Goal: Find specific page/section: Find specific page/section

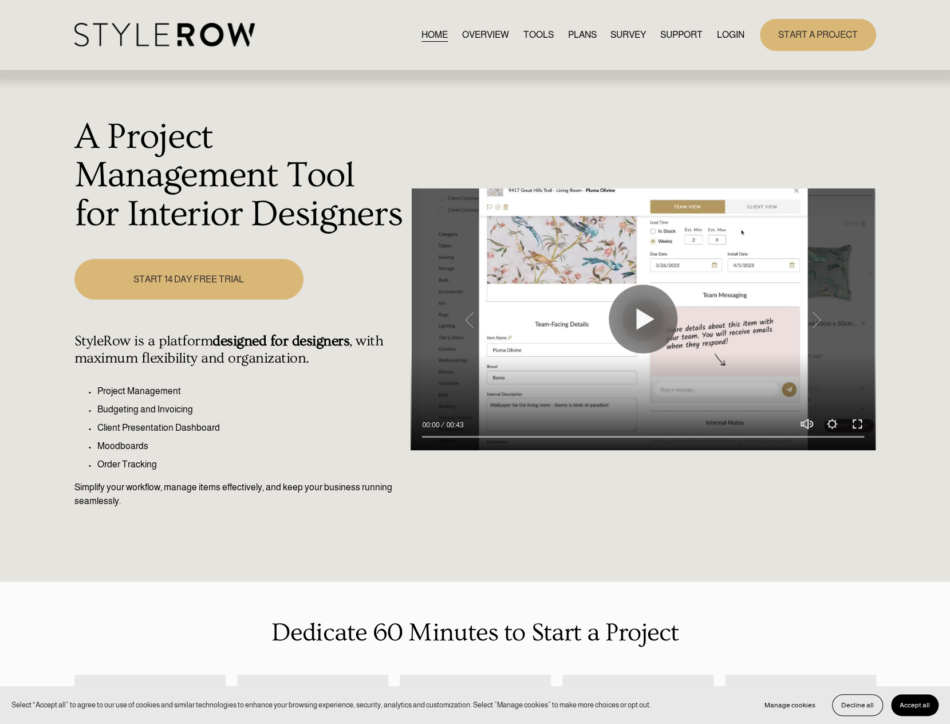
click at [730, 30] on div "HOME OVERVIEW TOOLS PLANS SURVEY SUPPORT" at bounding box center [475, 34] width 802 height 31
click at [730, 29] on link "LOGIN" at bounding box center [730, 34] width 27 height 15
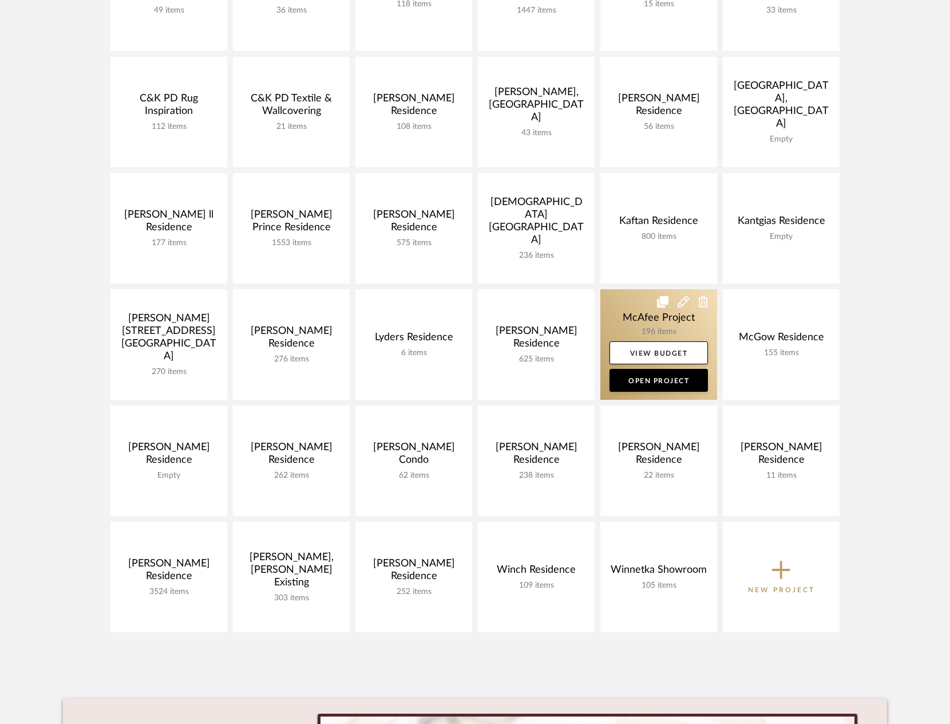
scroll to position [229, 0]
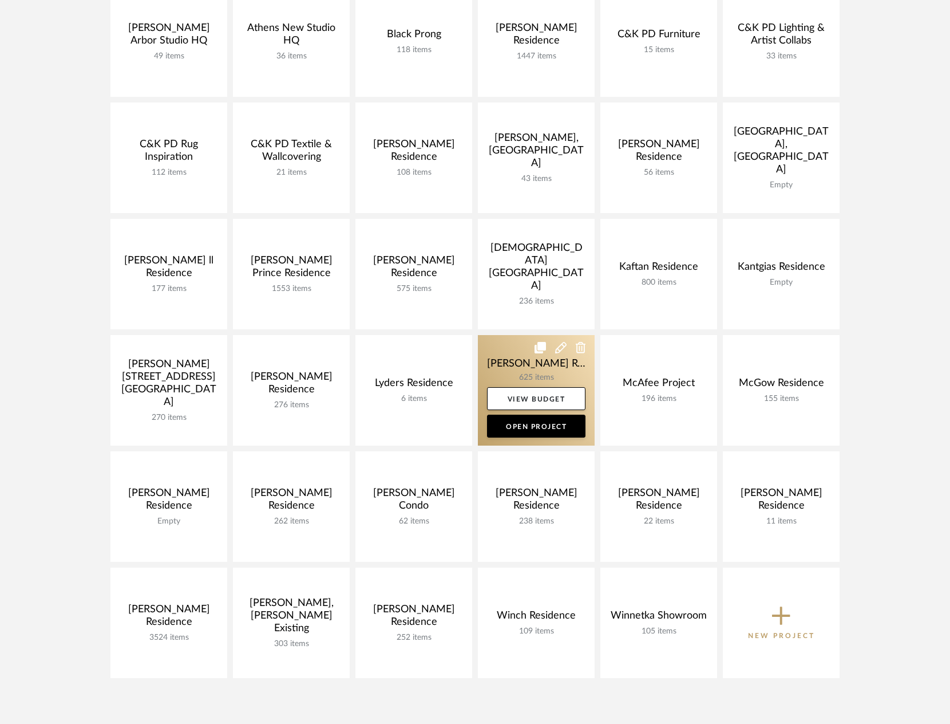
click at [527, 363] on link at bounding box center [536, 390] width 117 height 111
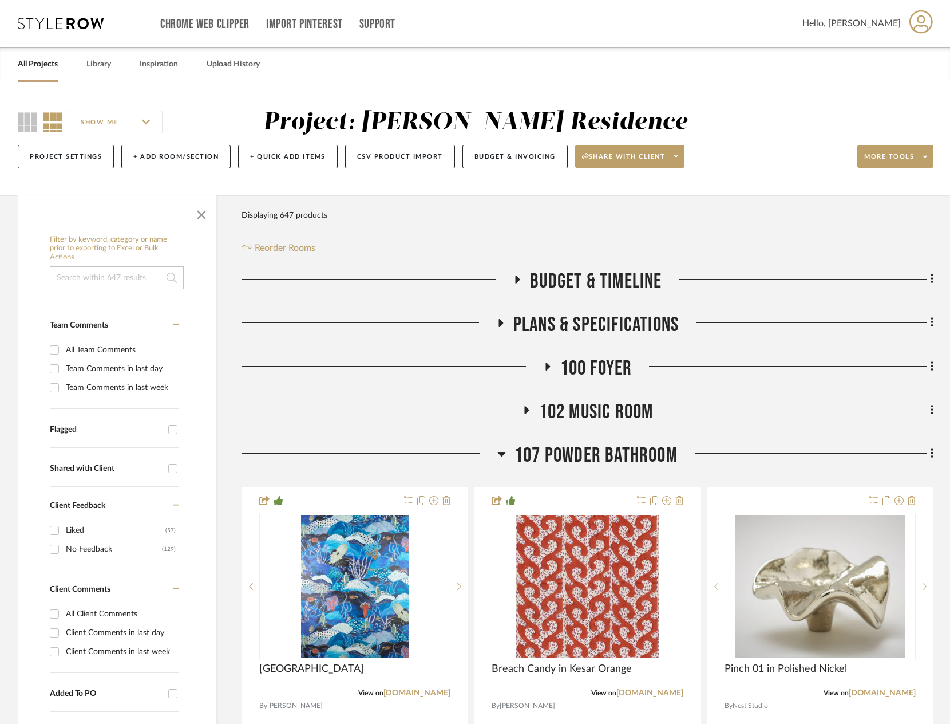
click at [591, 447] on span "107 Powder Bathroom" at bounding box center [596, 455] width 163 height 25
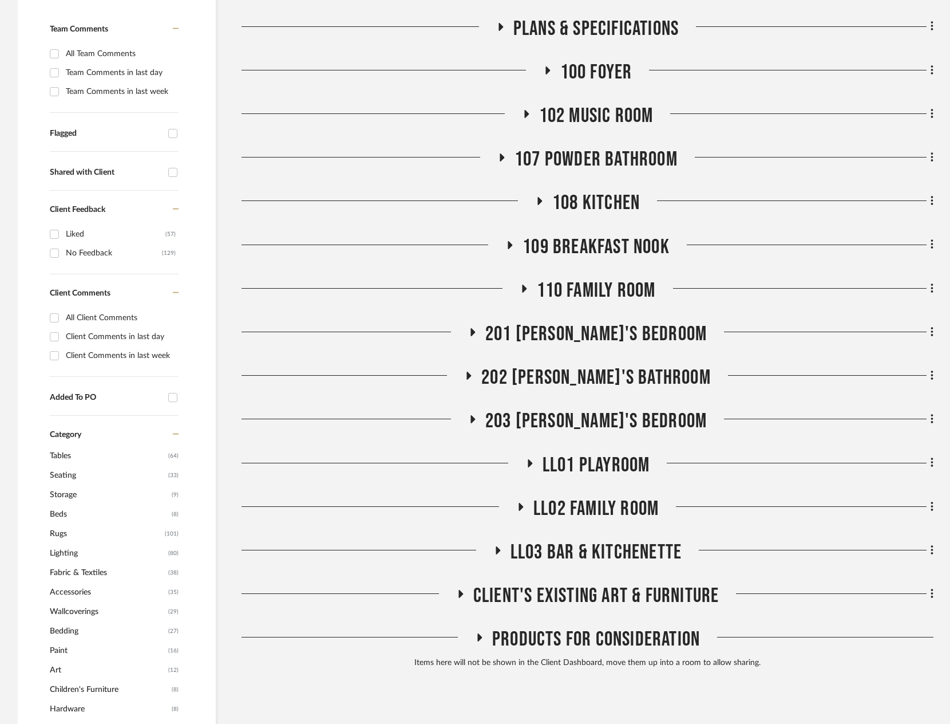
scroll to position [401, 0]
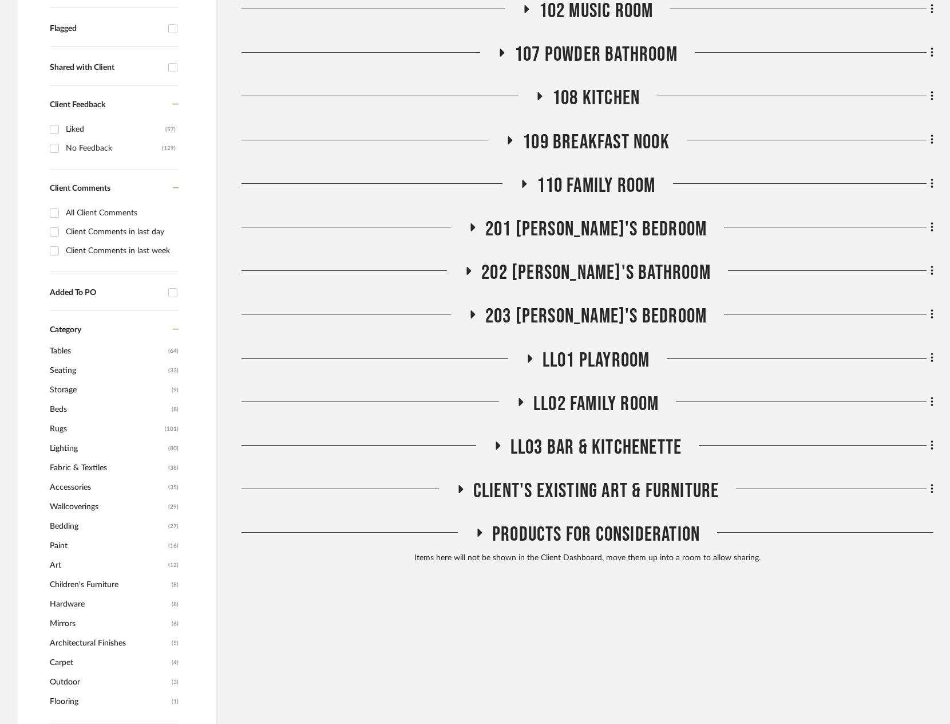
click at [606, 397] on span "LL02 Family Room" at bounding box center [596, 404] width 125 height 25
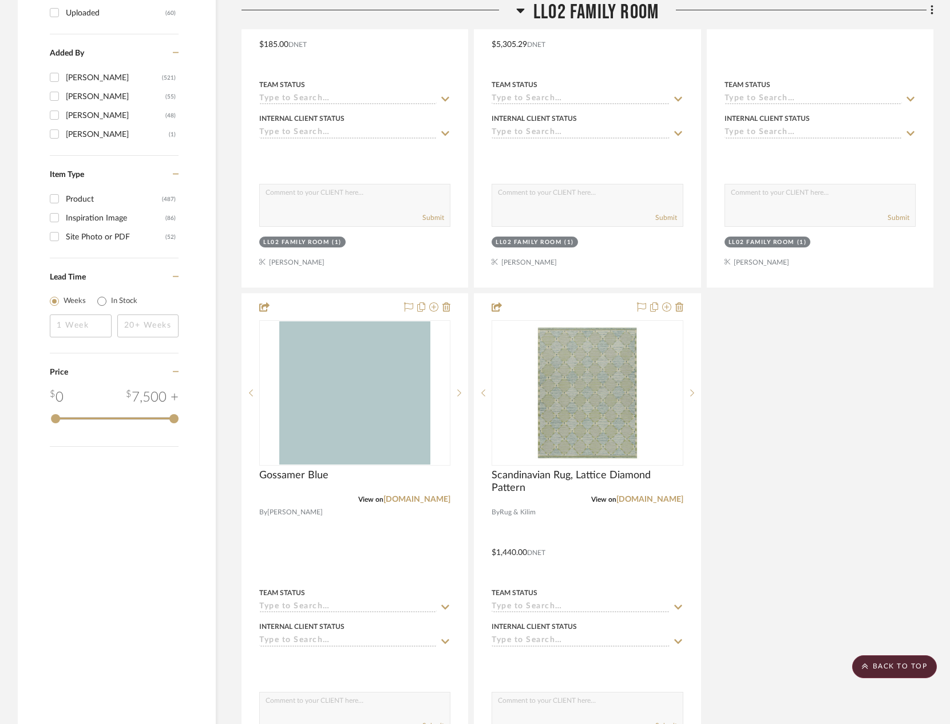
scroll to position [1775, 0]
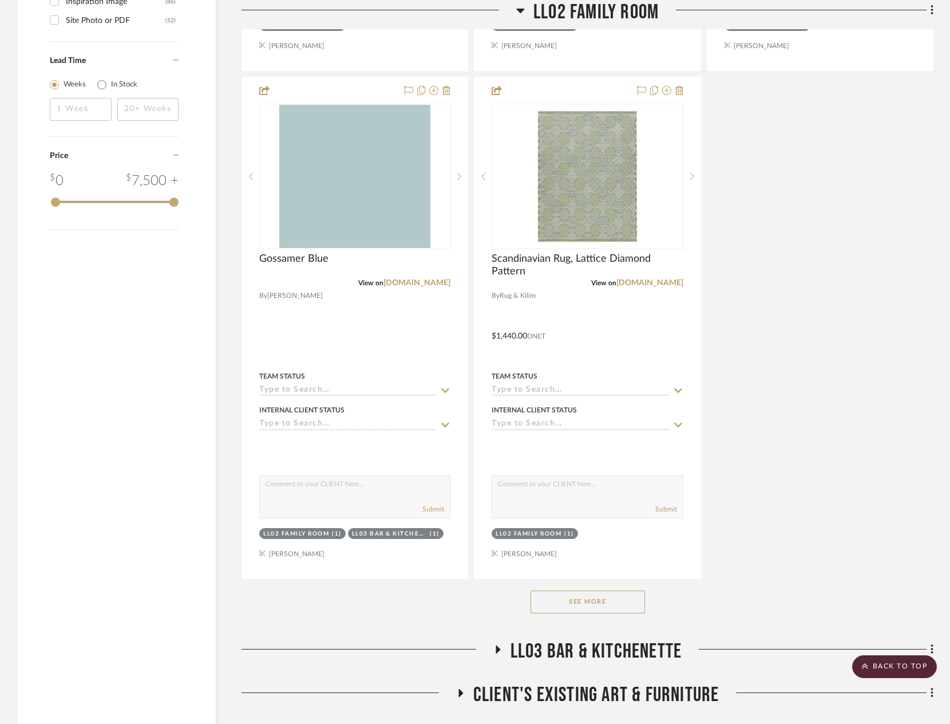
click at [602, 590] on div "See More" at bounding box center [588, 602] width 692 height 46
click at [605, 598] on button "See More" at bounding box center [588, 601] width 115 height 23
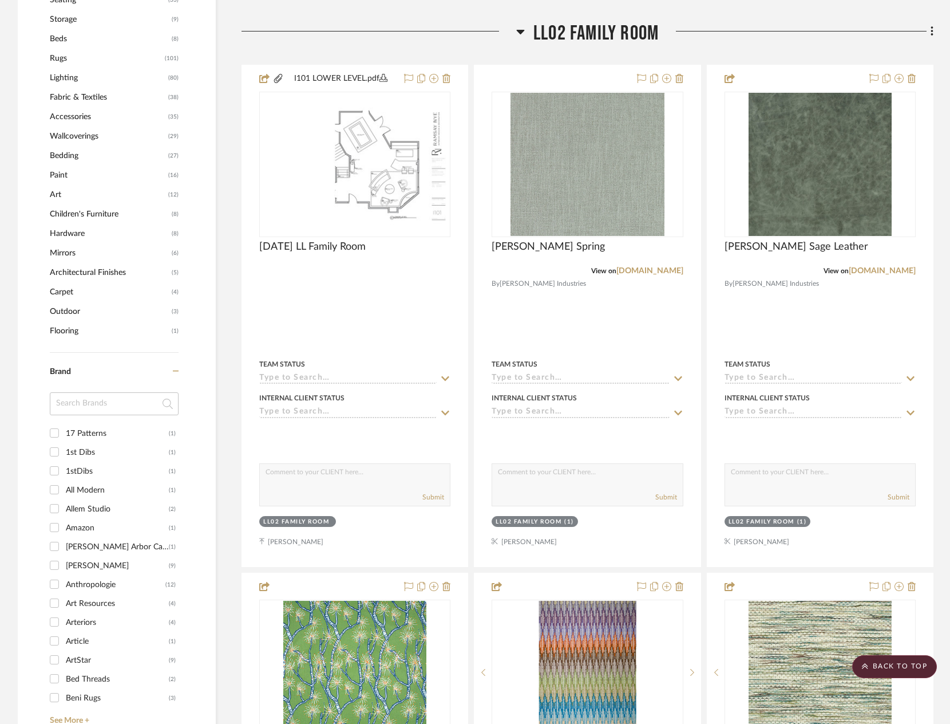
scroll to position [630, 0]
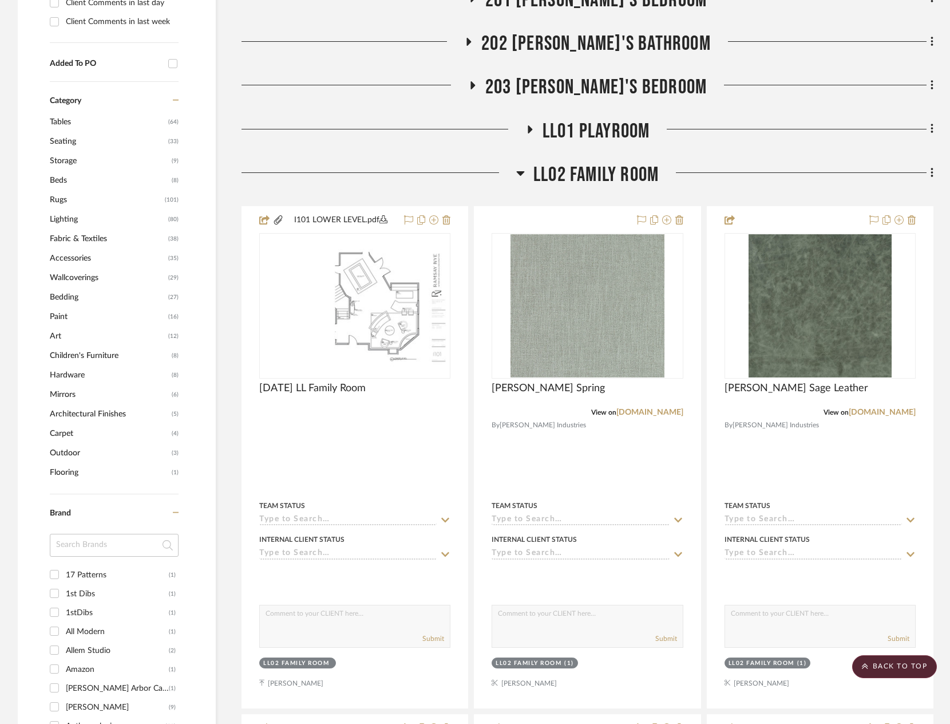
drag, startPoint x: 571, startPoint y: 191, endPoint x: 571, endPoint y: 182, distance: 8.6
click at [570, 189] on div "LL02 Family Room" at bounding box center [588, 177] width 692 height 29
click at [572, 172] on span "LL02 Family Room" at bounding box center [596, 175] width 125 height 25
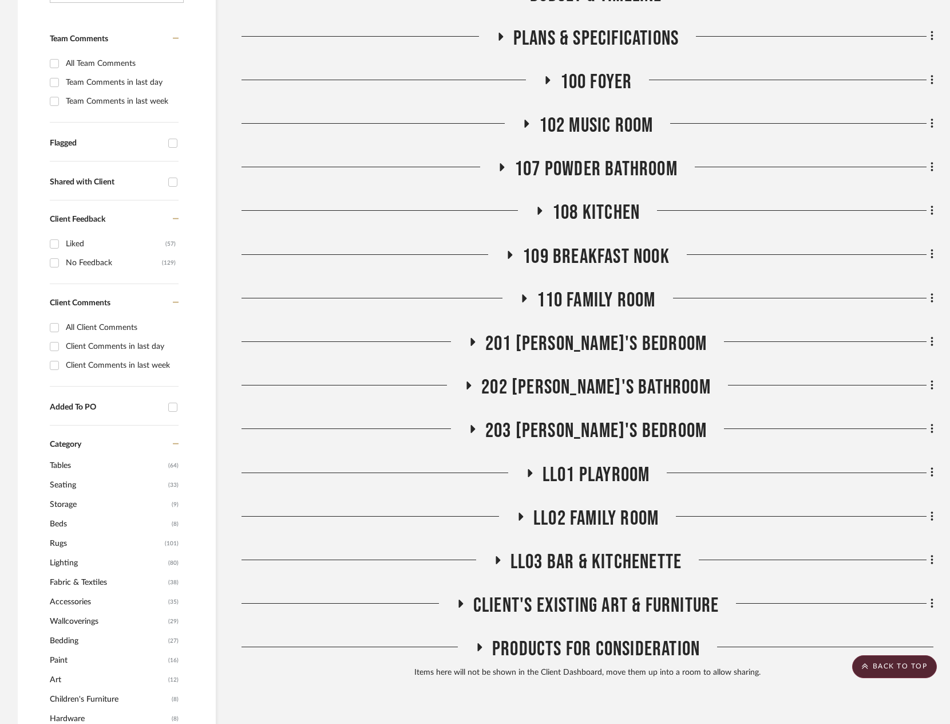
scroll to position [286, 0]
click at [584, 169] on span "107 Powder Bathroom" at bounding box center [596, 169] width 163 height 25
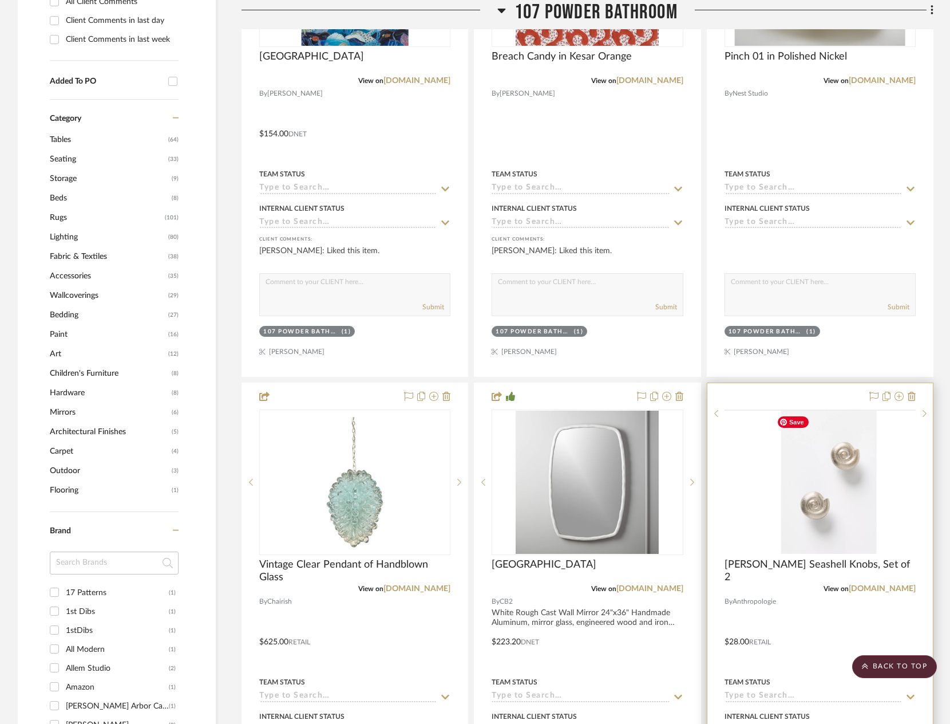
scroll to position [630, 0]
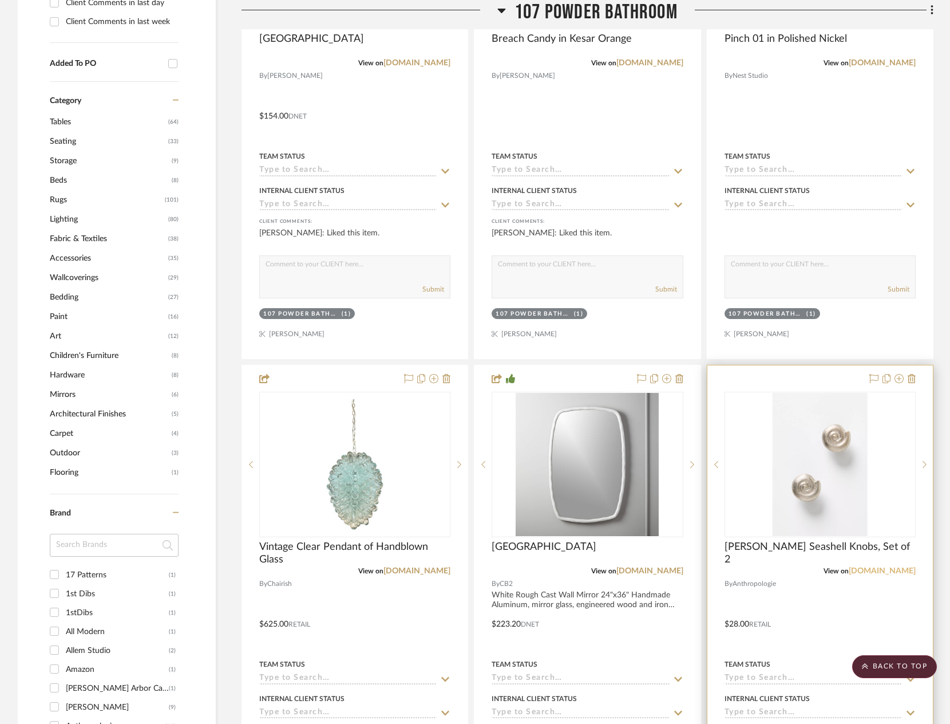
click at [899, 569] on link "[DOMAIN_NAME]" at bounding box center [882, 571] width 67 height 8
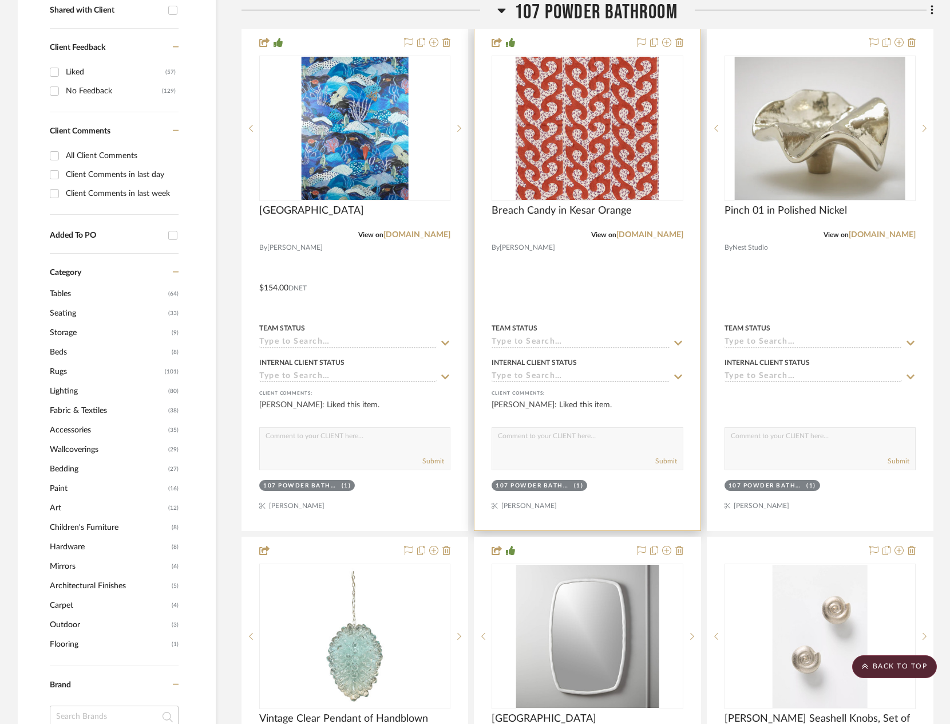
scroll to position [172, 0]
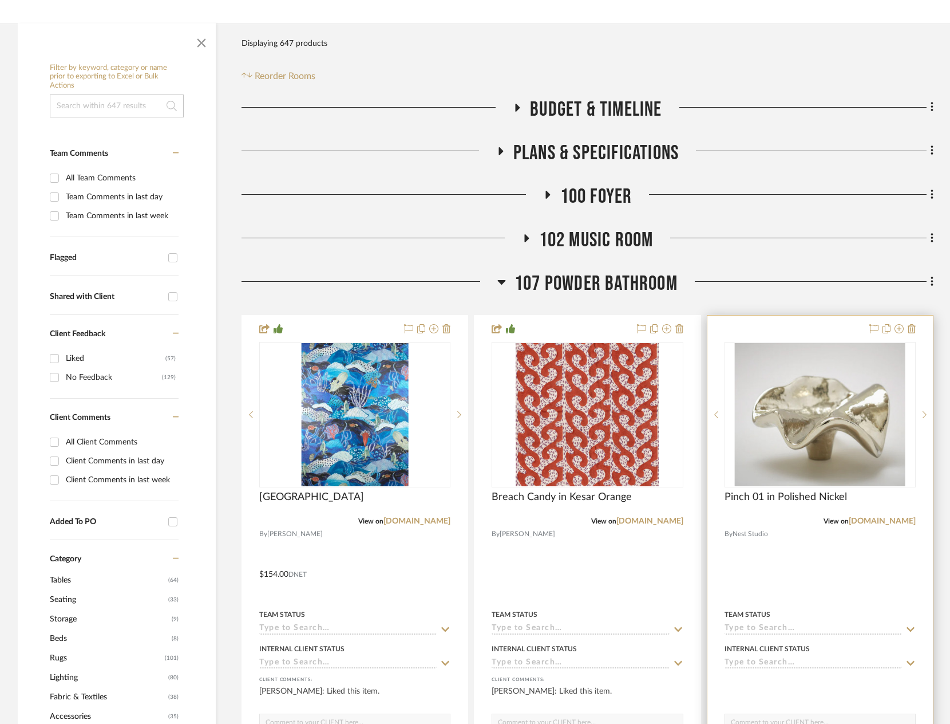
click at [890, 516] on div "View on [DOMAIN_NAME]" at bounding box center [820, 521] width 191 height 10
click at [890, 519] on link "[DOMAIN_NAME]" at bounding box center [882, 521] width 67 height 8
click at [842, 433] on img "0" at bounding box center [820, 414] width 171 height 143
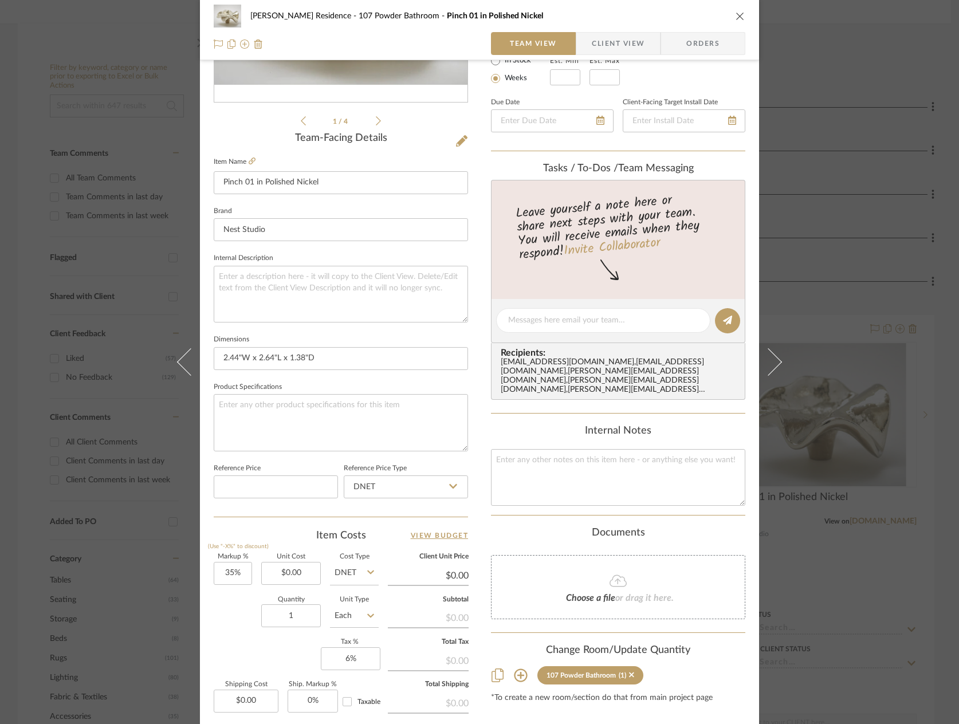
scroll to position [229, 0]
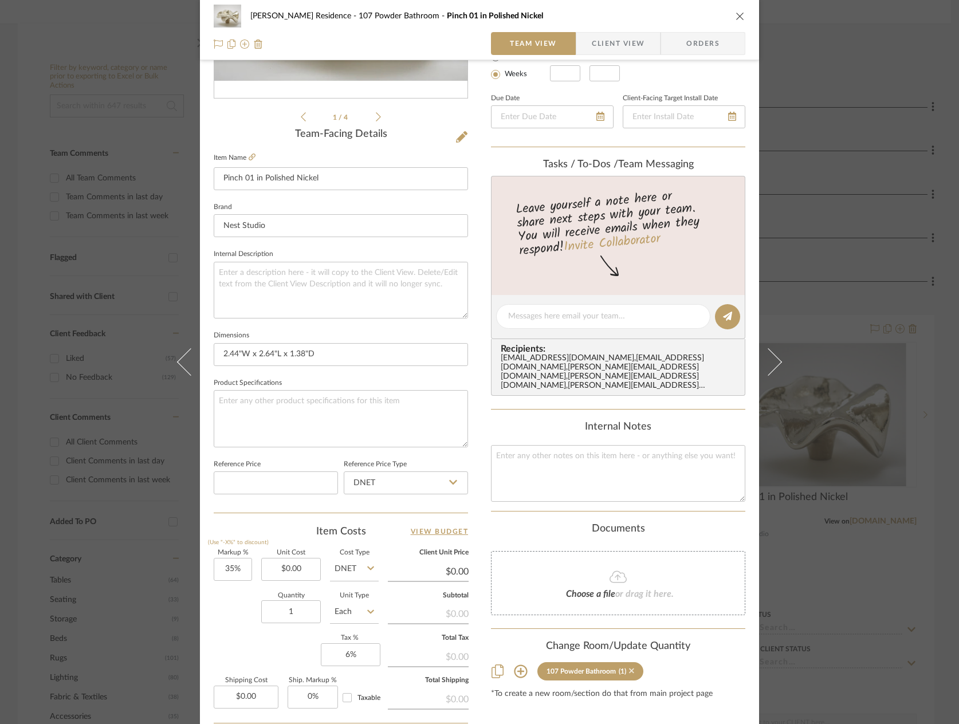
click at [629, 668] on icon at bounding box center [631, 670] width 5 height 5
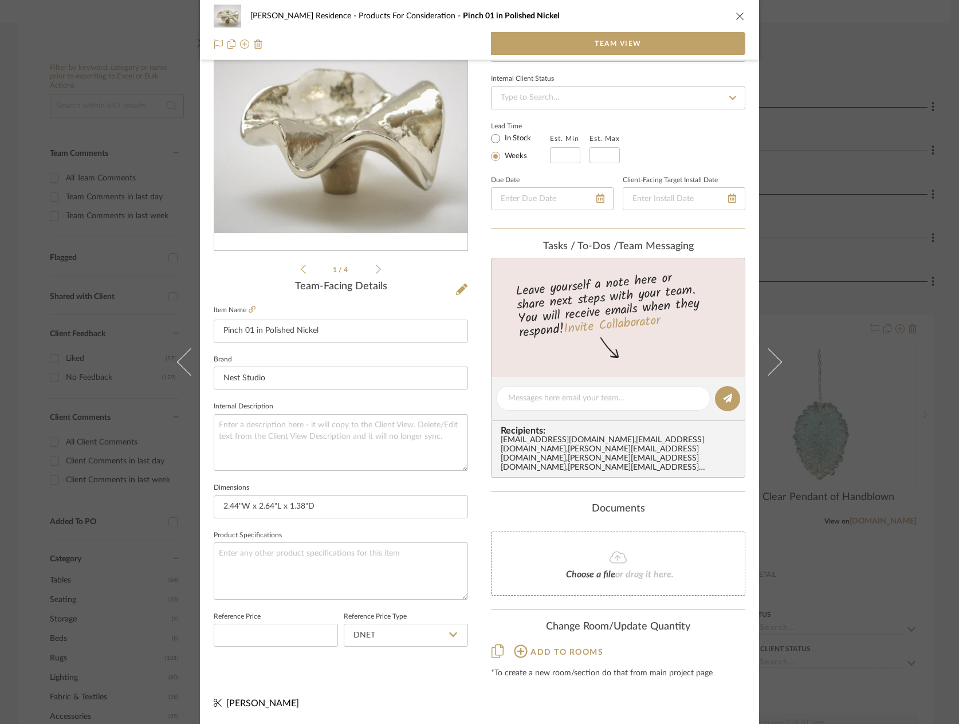
scroll to position [65, 0]
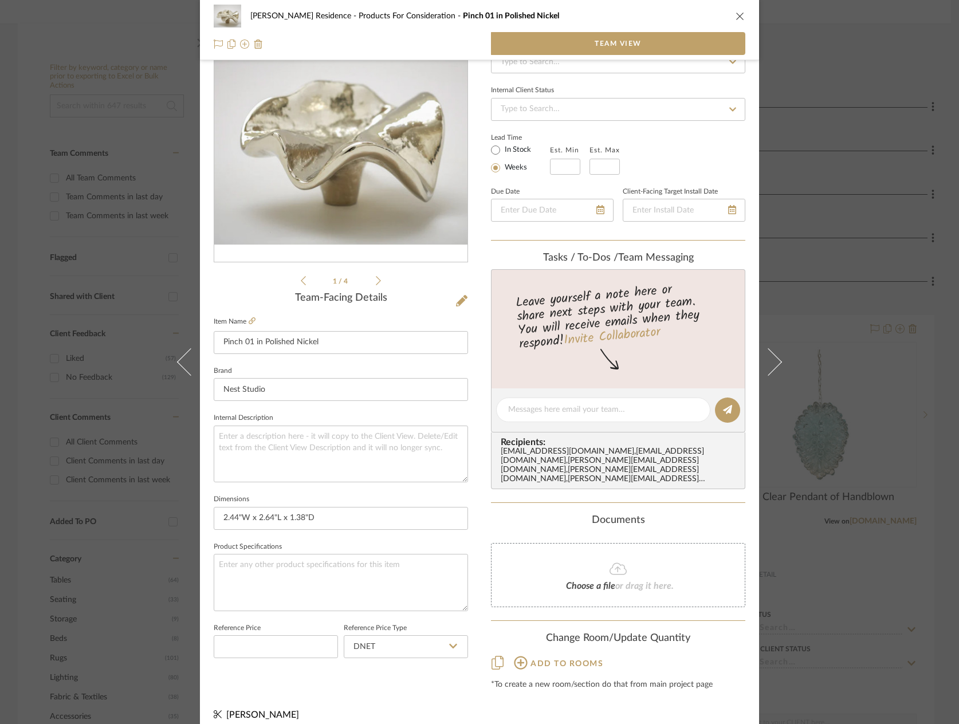
click at [735, 20] on icon "close" at bounding box center [739, 15] width 9 height 9
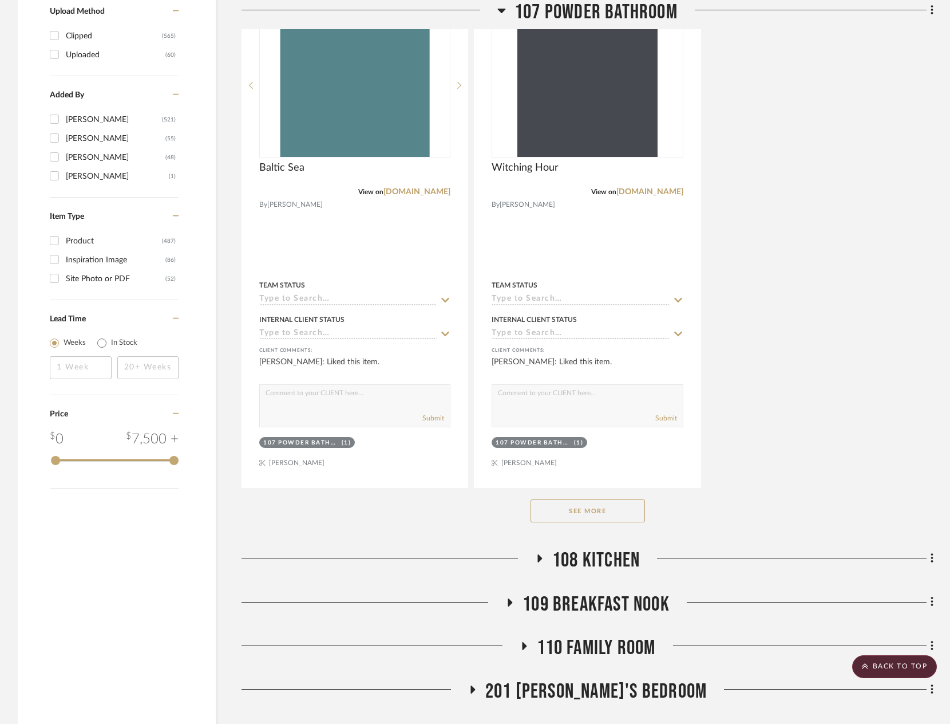
scroll to position [1546, 0]
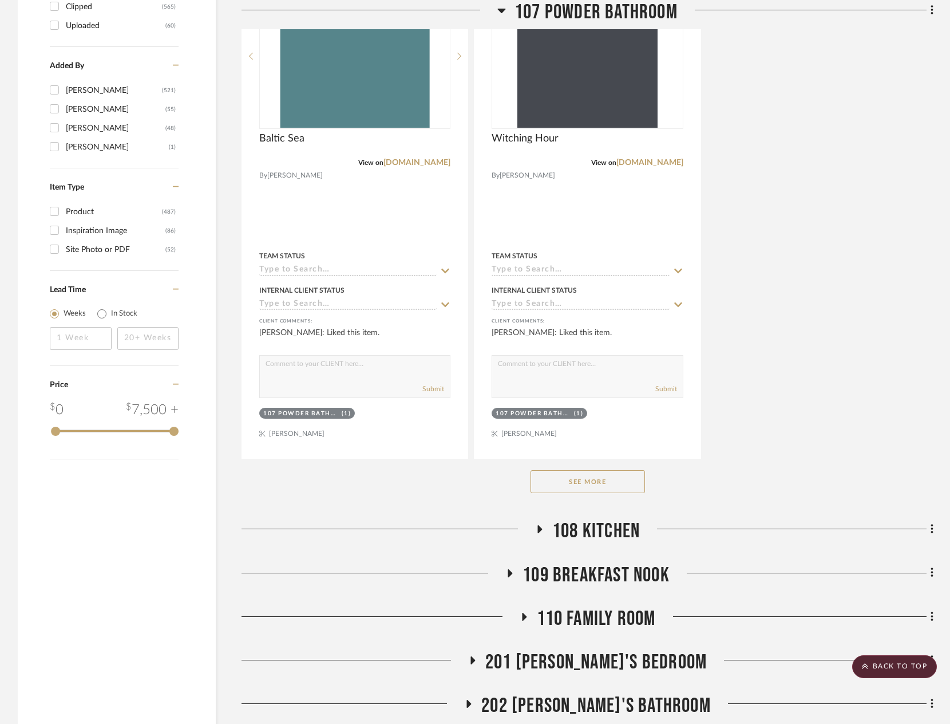
click at [598, 476] on button "See More" at bounding box center [588, 481] width 115 height 23
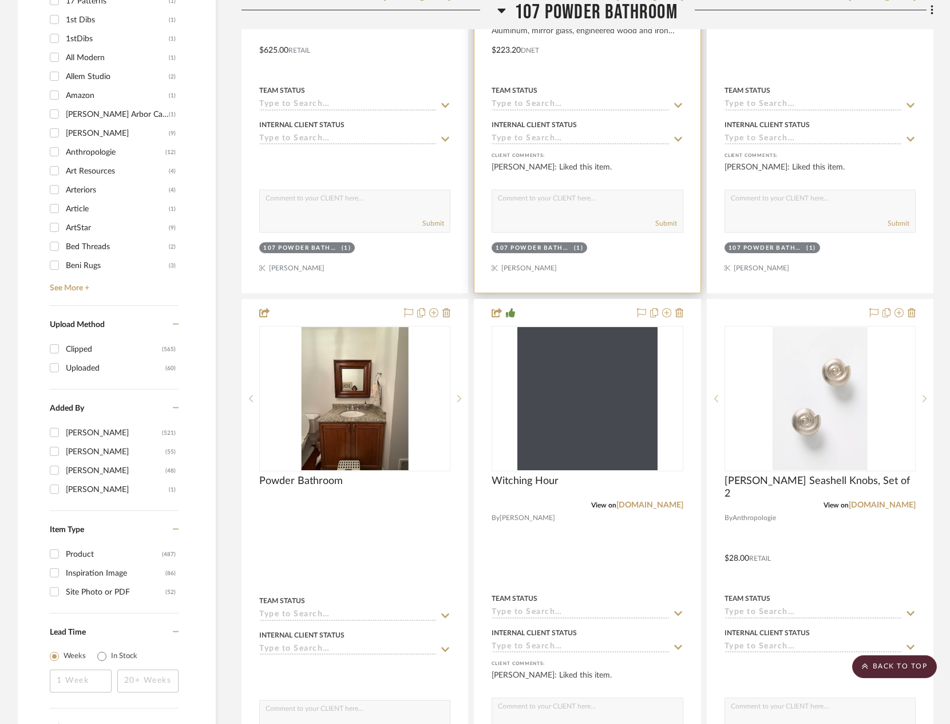
scroll to position [1273, 0]
